Goal: Find specific page/section: Find specific page/section

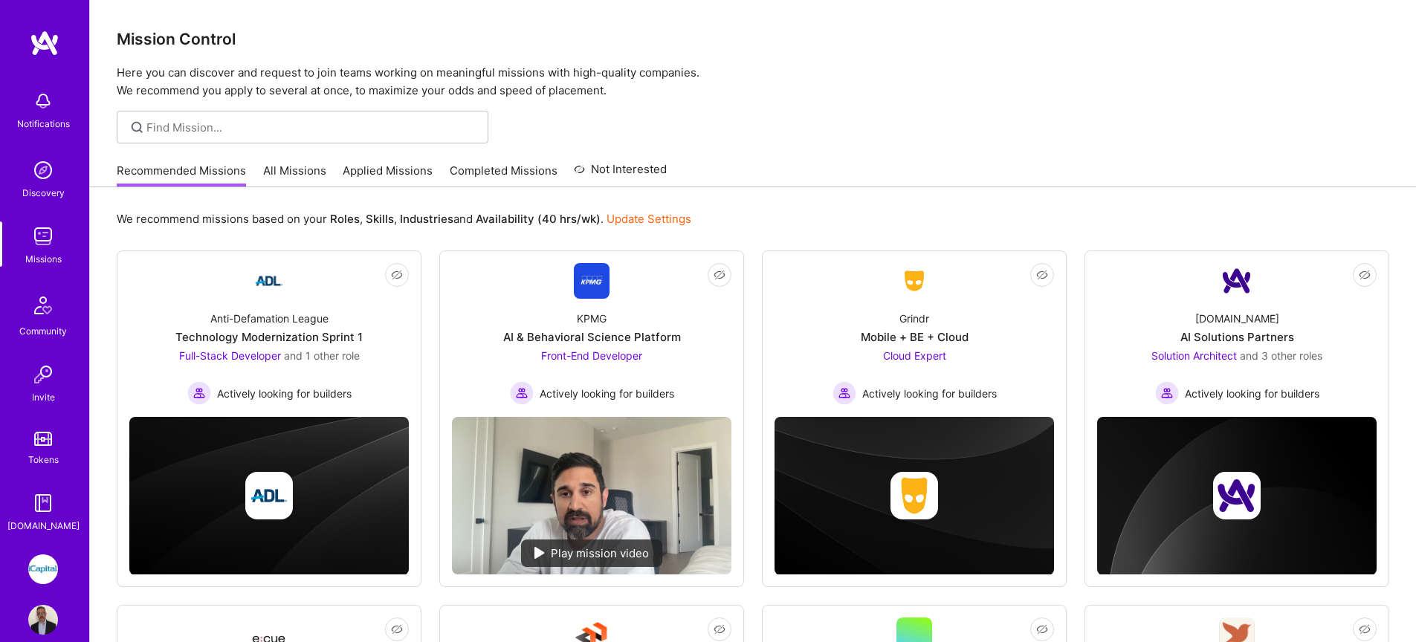
click at [314, 178] on link "All Missions" at bounding box center [294, 175] width 63 height 25
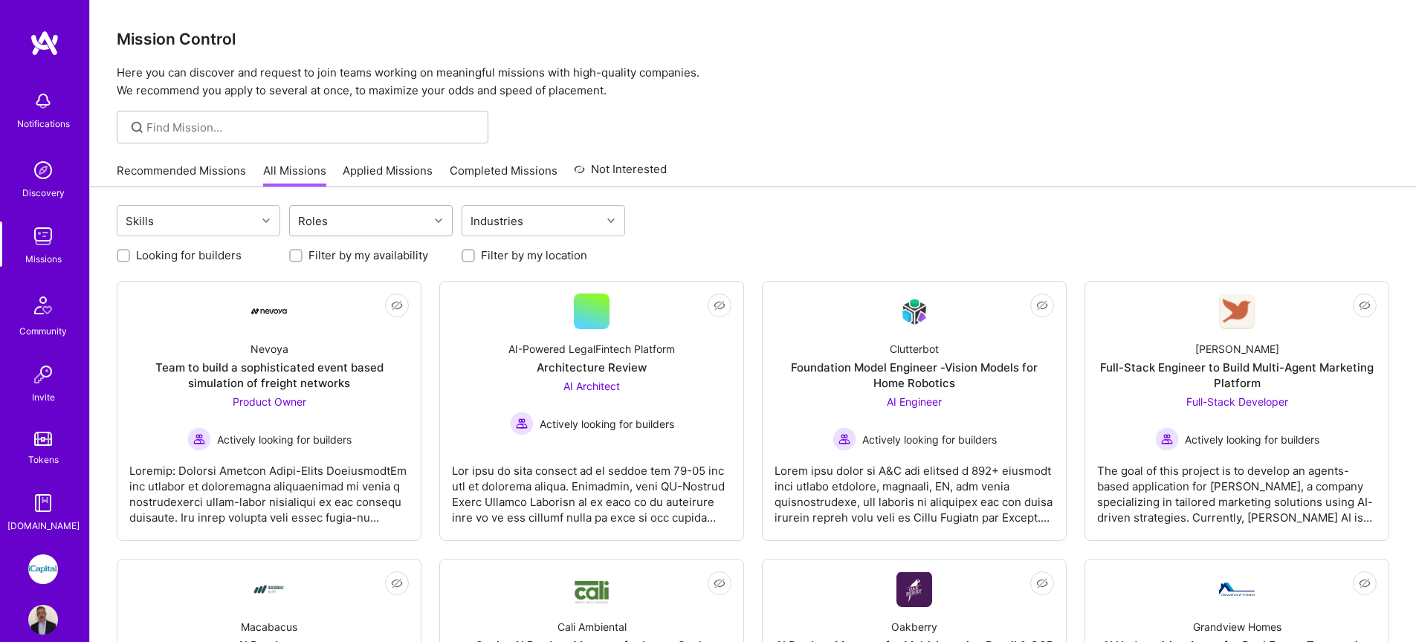
click at [348, 224] on div "Roles" at bounding box center [359, 221] width 139 height 30
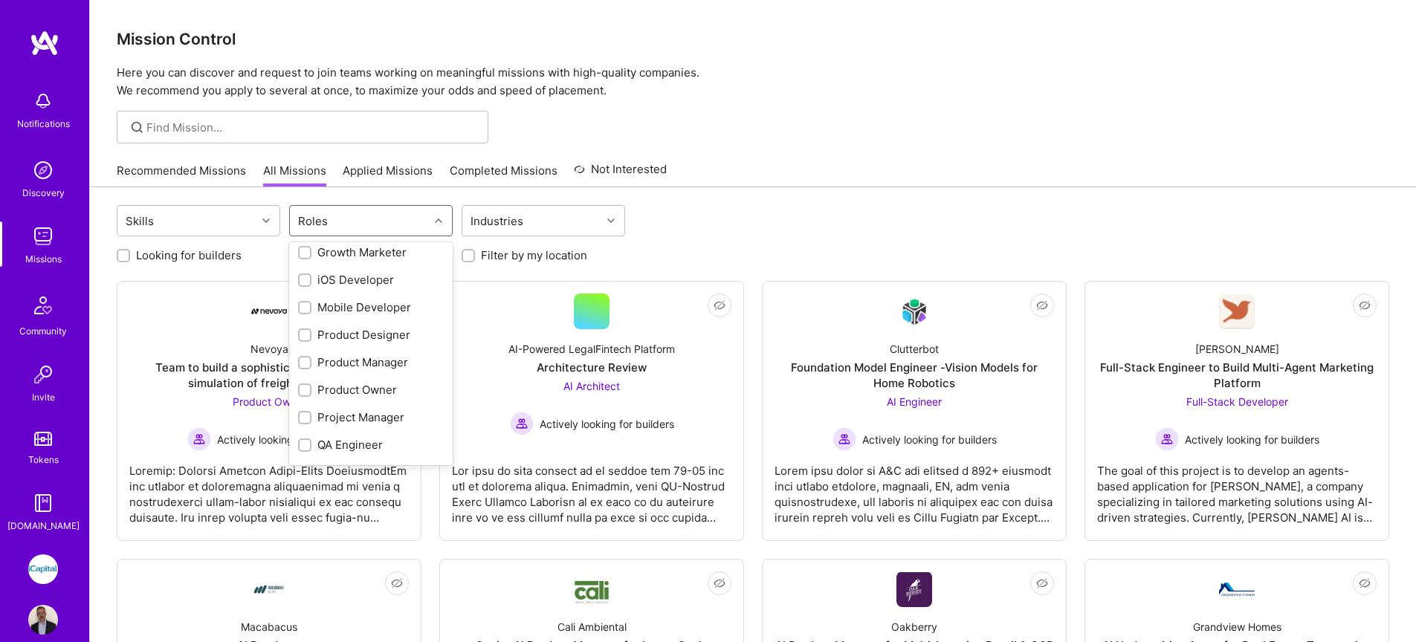
scroll to position [462, 0]
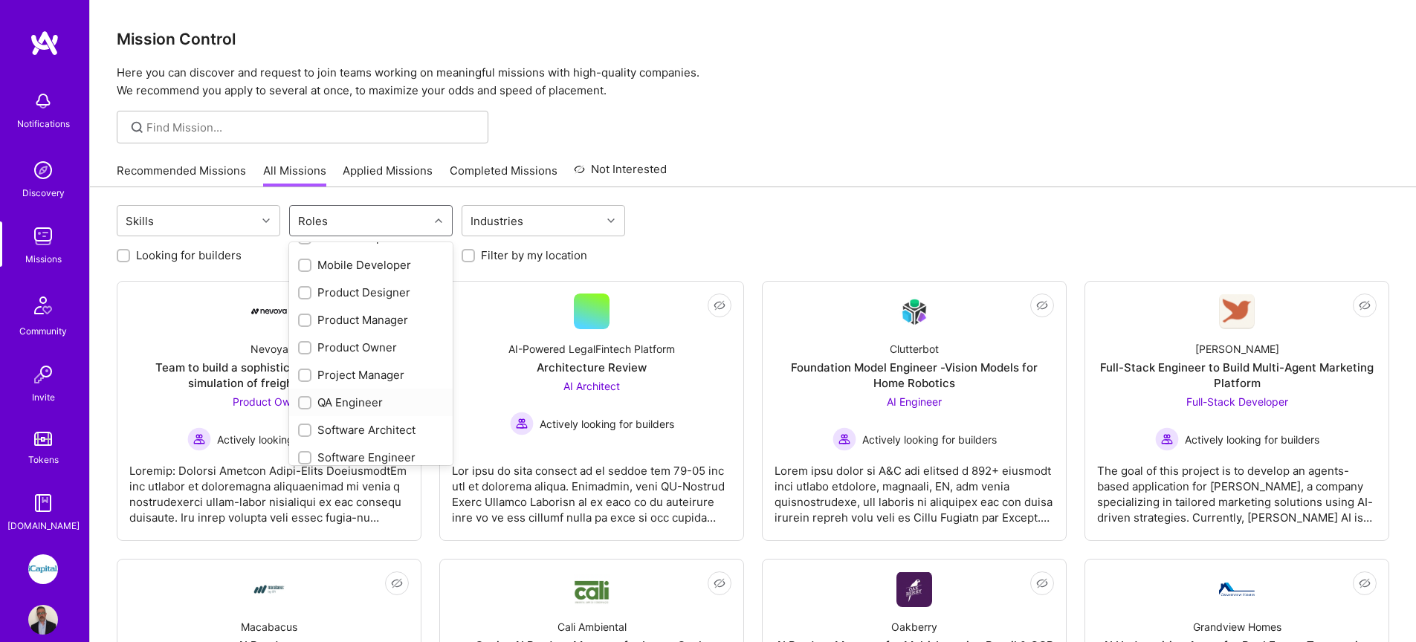
click at [363, 398] on div "QA Engineer" at bounding box center [371, 403] width 146 height 16
checkbox input "true"
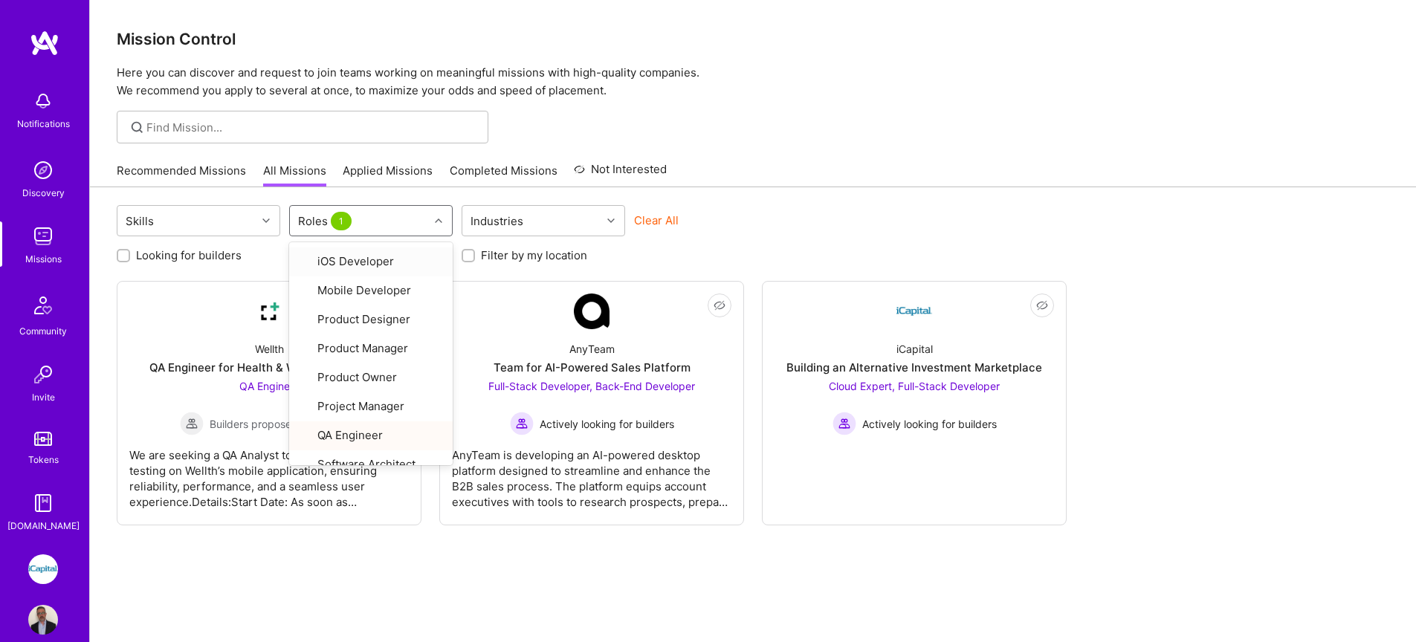
click at [395, 169] on link "Applied Missions" at bounding box center [388, 175] width 90 height 25
